Goal: Task Accomplishment & Management: Use online tool/utility

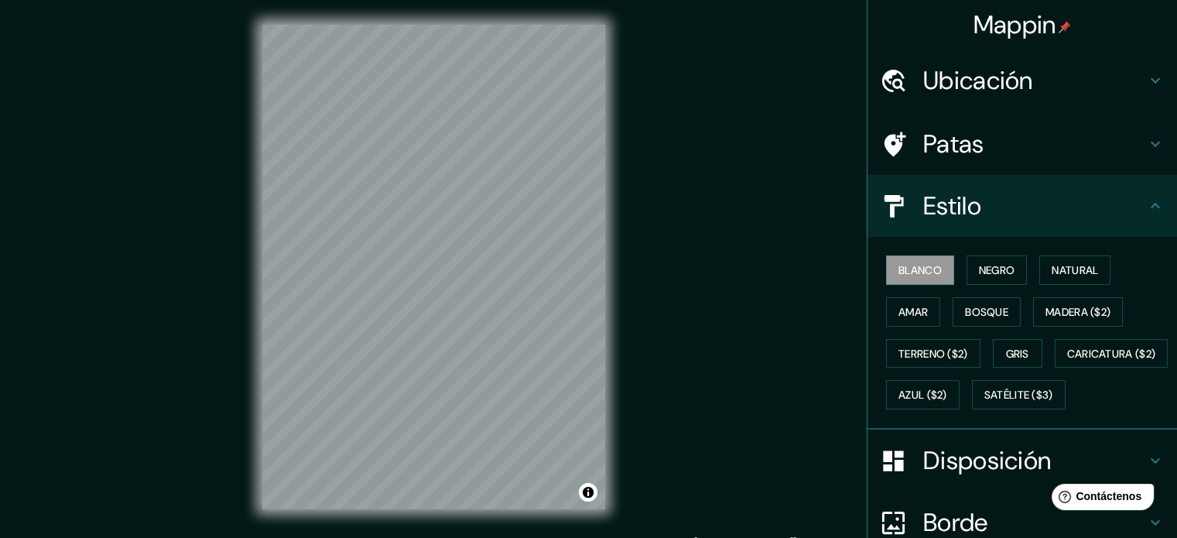
scroll to position [183, 0]
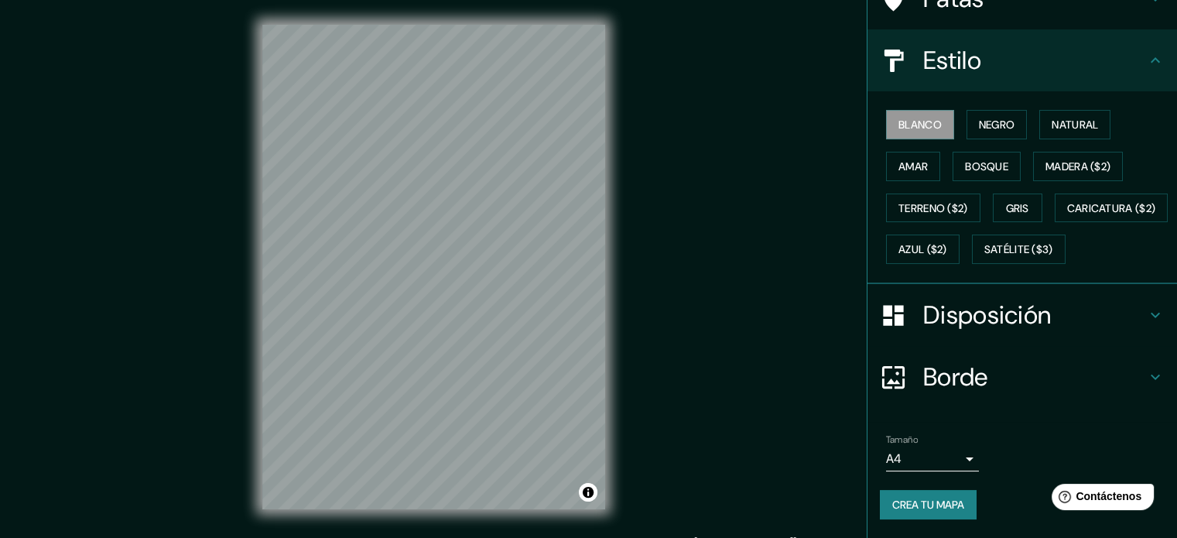
click at [899, 505] on font "Crea tu mapa" at bounding box center [928, 505] width 72 height 14
click at [898, 505] on font "Crea tu mapa" at bounding box center [928, 505] width 72 height 14
click at [591, 502] on div at bounding box center [592, 498] width 12 height 12
click at [585, 485] on button "Activar o desactivar atribución" at bounding box center [588, 492] width 19 height 19
click at [585, 488] on button "Activar o desactivar atribución" at bounding box center [588, 492] width 19 height 19
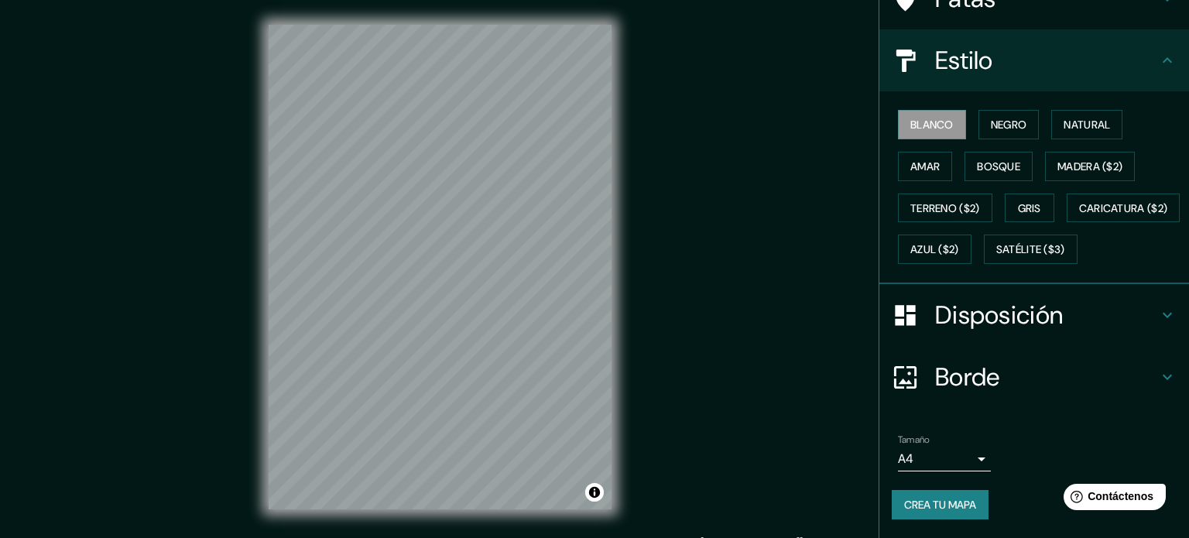
click at [940, 464] on body "Mappin Ubicación Santa Marta, Magdalena, Colombia Santa Marta Magdalena, Colomb…" at bounding box center [594, 269] width 1189 height 538
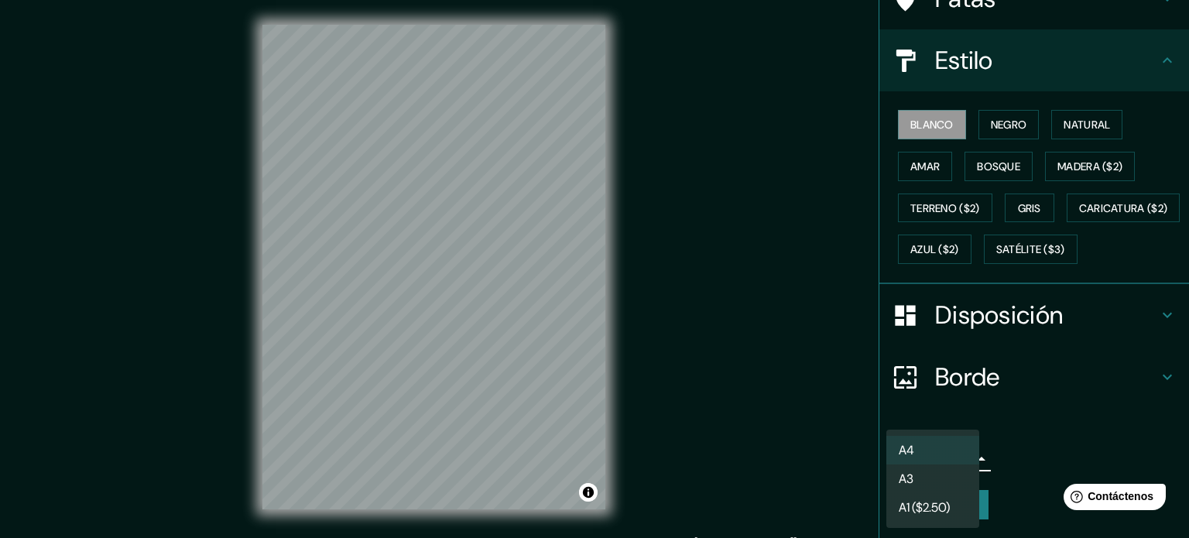
click at [1033, 449] on div at bounding box center [594, 269] width 1189 height 538
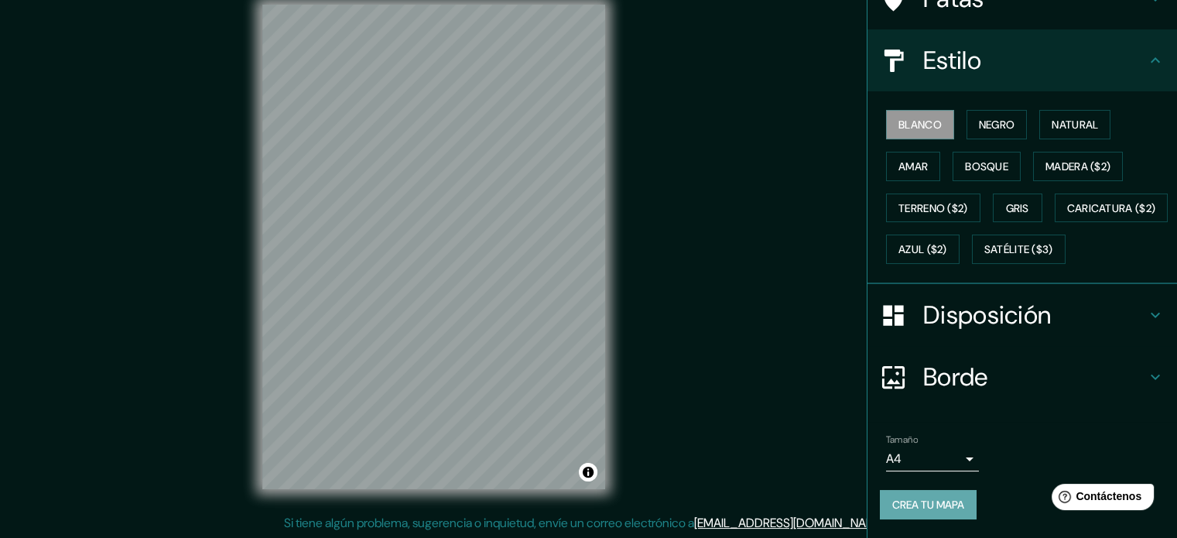
click at [950, 498] on font "Crea tu mapa" at bounding box center [928, 505] width 72 height 14
click at [950, 498] on div "Crea tu mapa" at bounding box center [1022, 504] width 285 height 29
click at [921, 514] on div "Crea tu mapa" at bounding box center [1022, 504] width 285 height 29
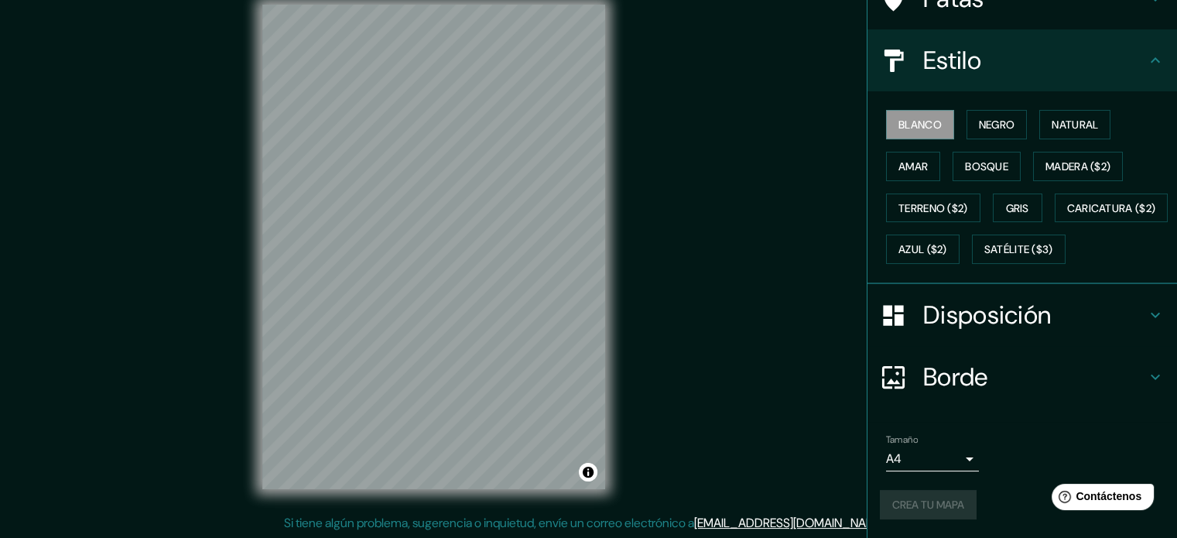
click at [920, 514] on div "Crea tu mapa" at bounding box center [1022, 504] width 285 height 29
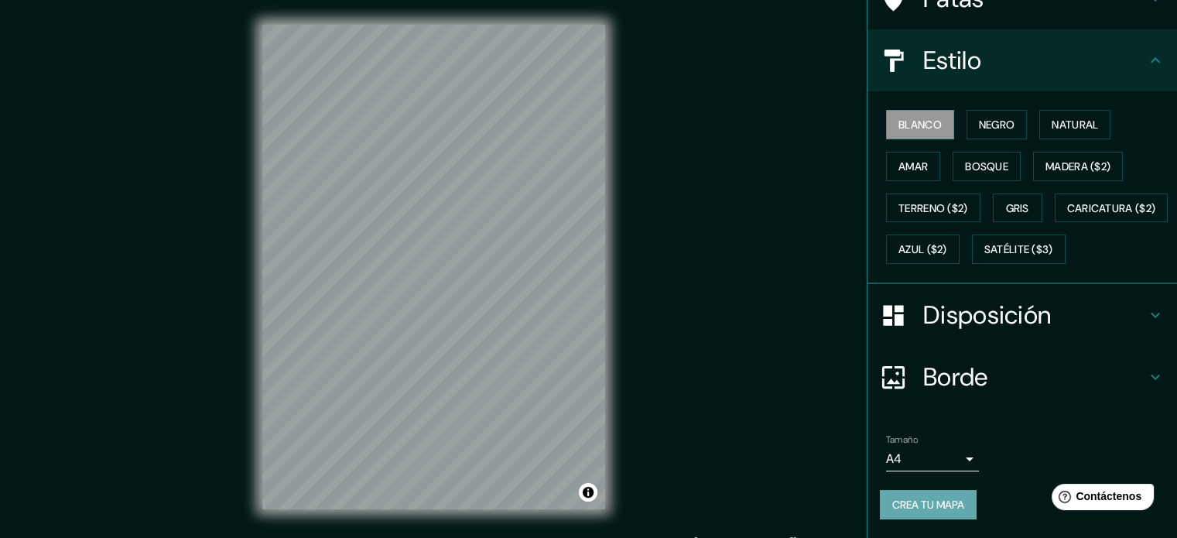
click at [892, 498] on font "Crea tu mapa" at bounding box center [928, 505] width 72 height 14
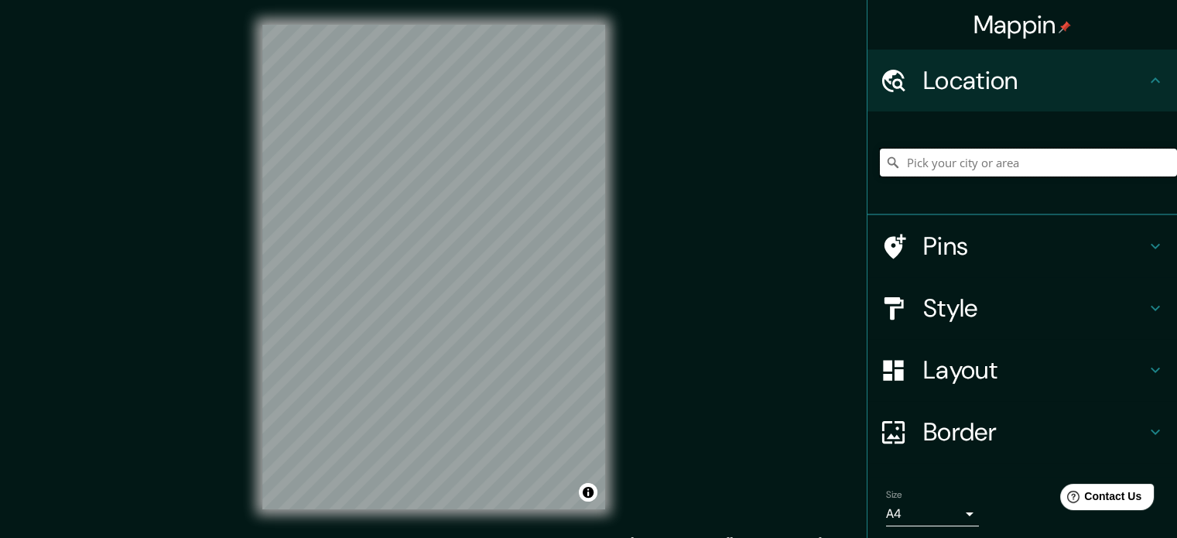
click at [962, 155] on input "Pick your city or area" at bounding box center [1028, 163] width 297 height 28
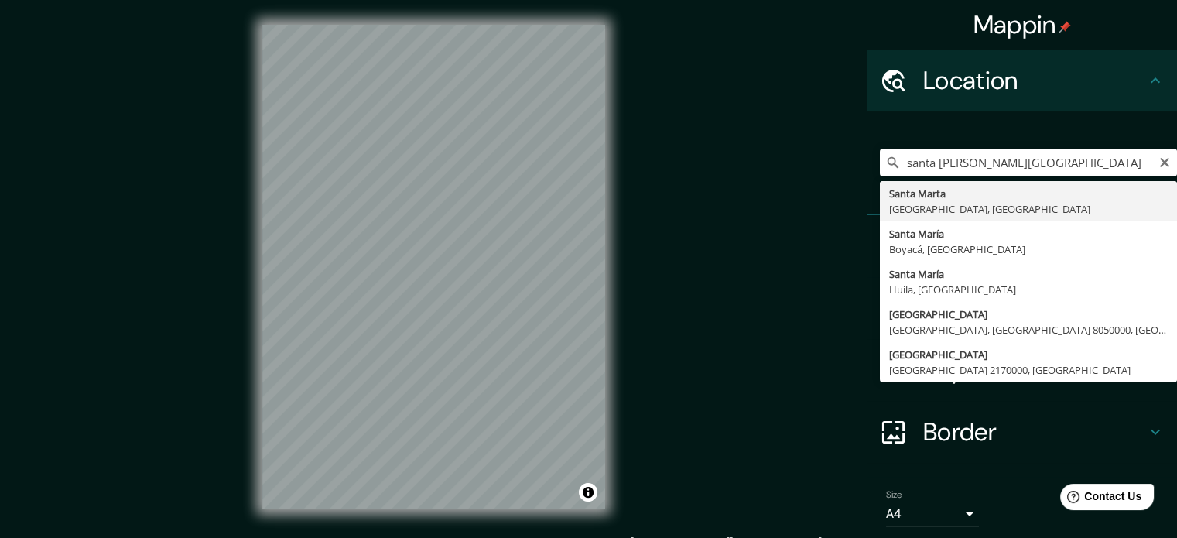
type input "[GEOGRAPHIC_DATA], [GEOGRAPHIC_DATA], [GEOGRAPHIC_DATA]"
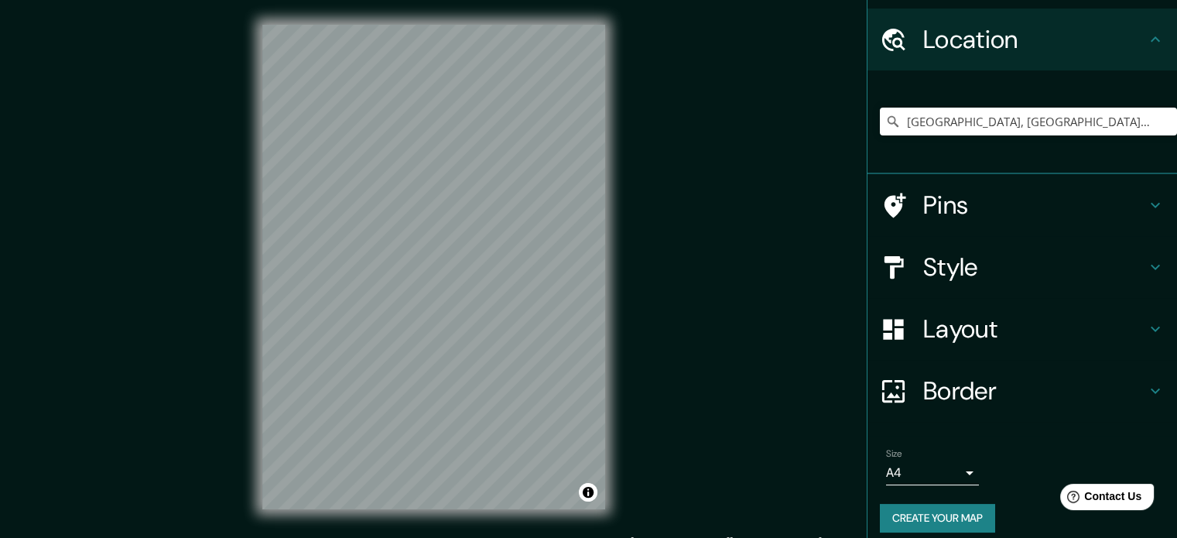
scroll to position [53, 0]
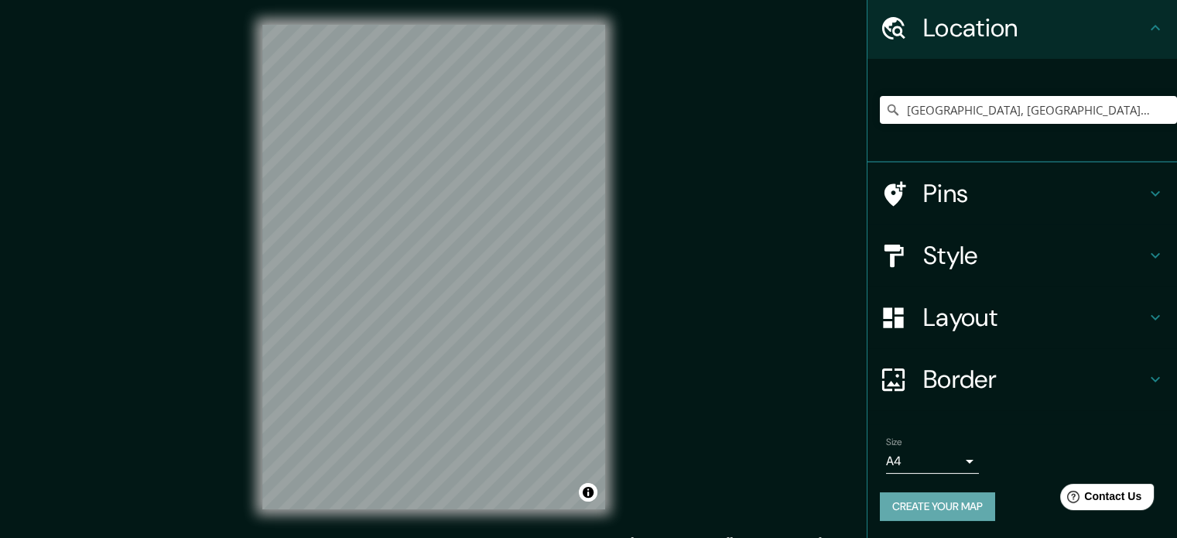
click at [897, 497] on button "Create your map" at bounding box center [937, 506] width 115 height 29
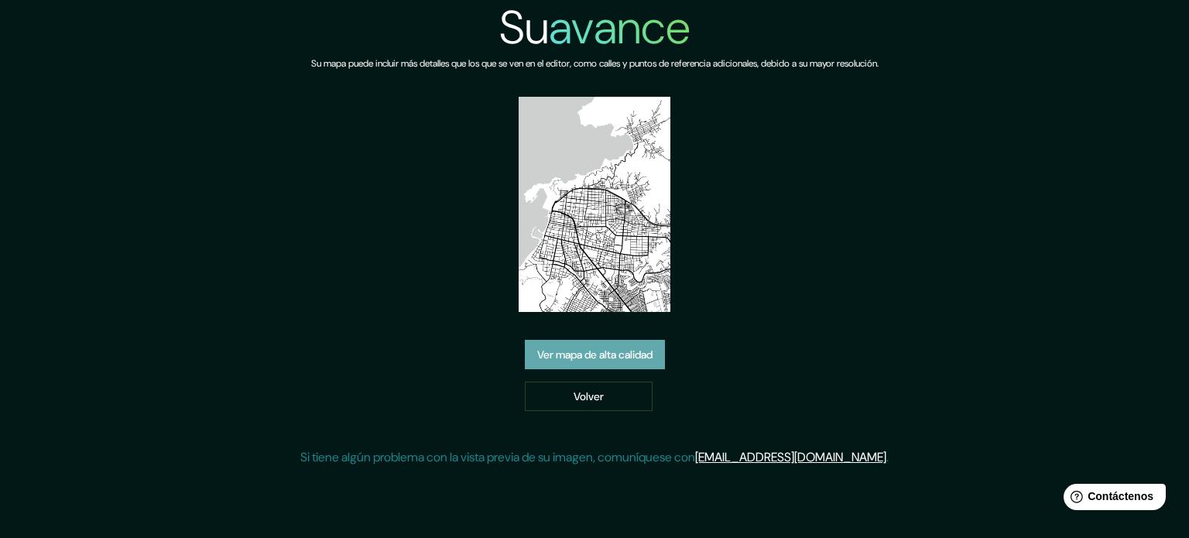
click at [563, 360] on font "Ver mapa de alta calidad" at bounding box center [594, 355] width 115 height 14
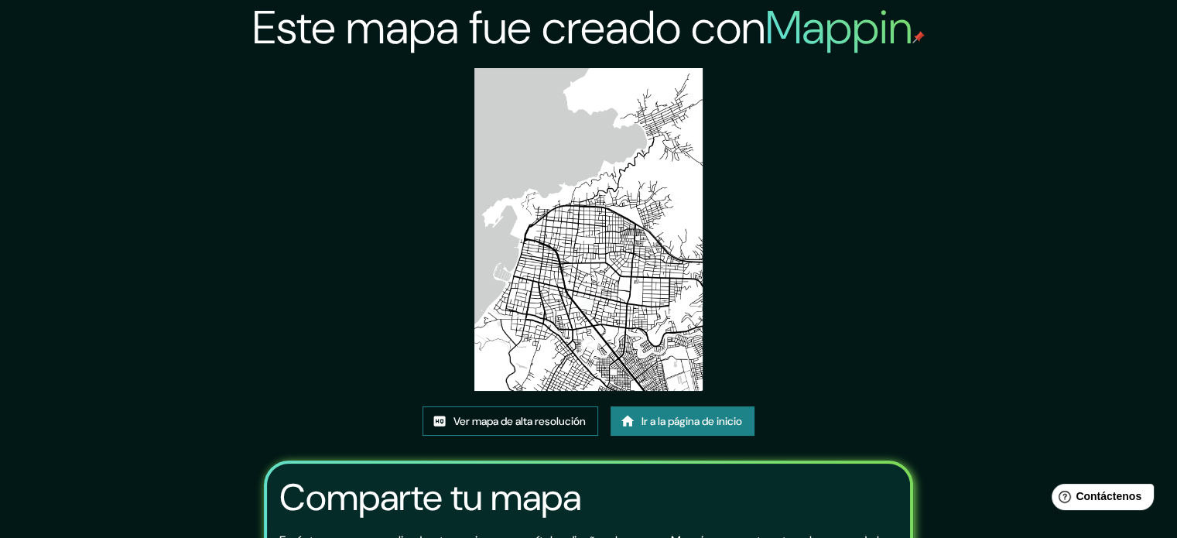
click at [509, 428] on font "Ver mapa de alta resolución" at bounding box center [520, 421] width 132 height 20
click at [811, 170] on div "Este mapa fue creado con Mappin Ver mapa de alta resolución Ir a la página de i…" at bounding box center [588, 356] width 687 height 712
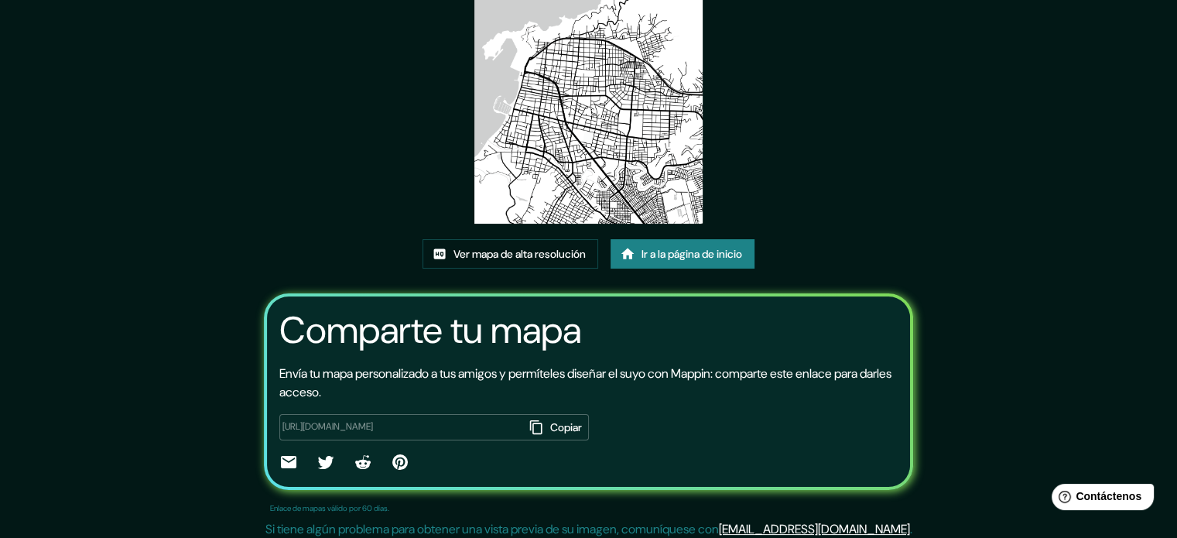
scroll to position [173, 0]
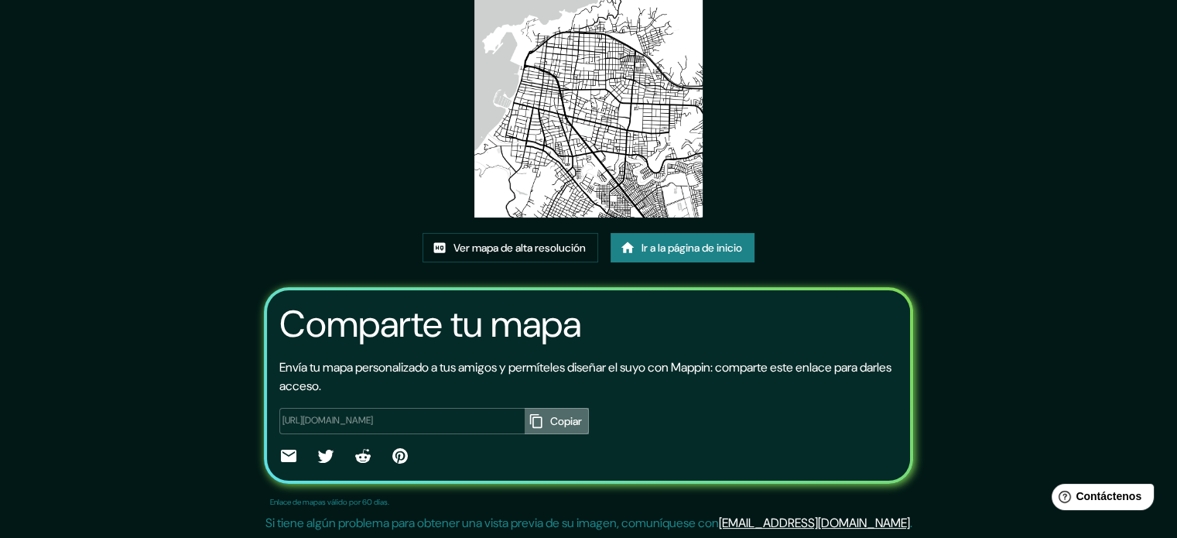
click at [550, 414] on font "Copiar" at bounding box center [566, 421] width 32 height 14
